Goal: Information Seeking & Learning: Learn about a topic

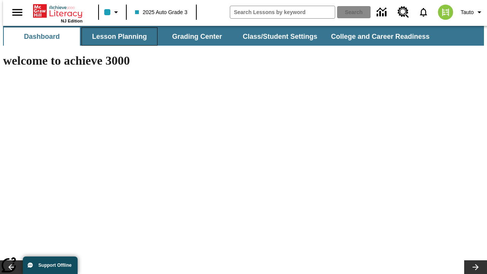
click at [116, 37] on button "Lesson Planning" at bounding box center [119, 36] width 76 height 18
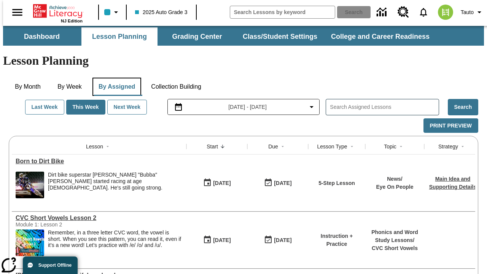
click at [115, 78] on button "By Assigned" at bounding box center [116, 87] width 49 height 18
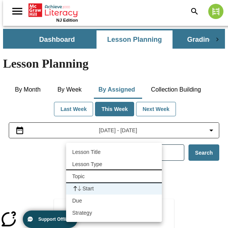
click at [114, 177] on li "Topic" at bounding box center [114, 176] width 96 height 12
